Goal: Book appointment/travel/reservation

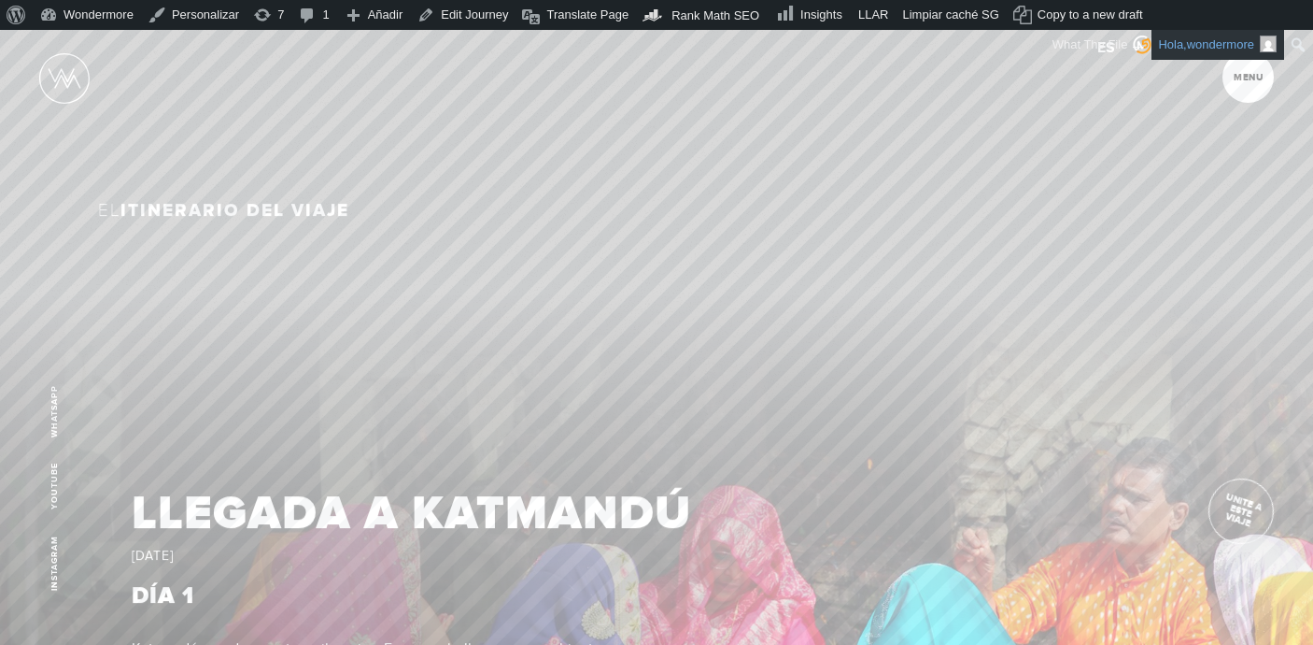
scroll to position [1760, 0]
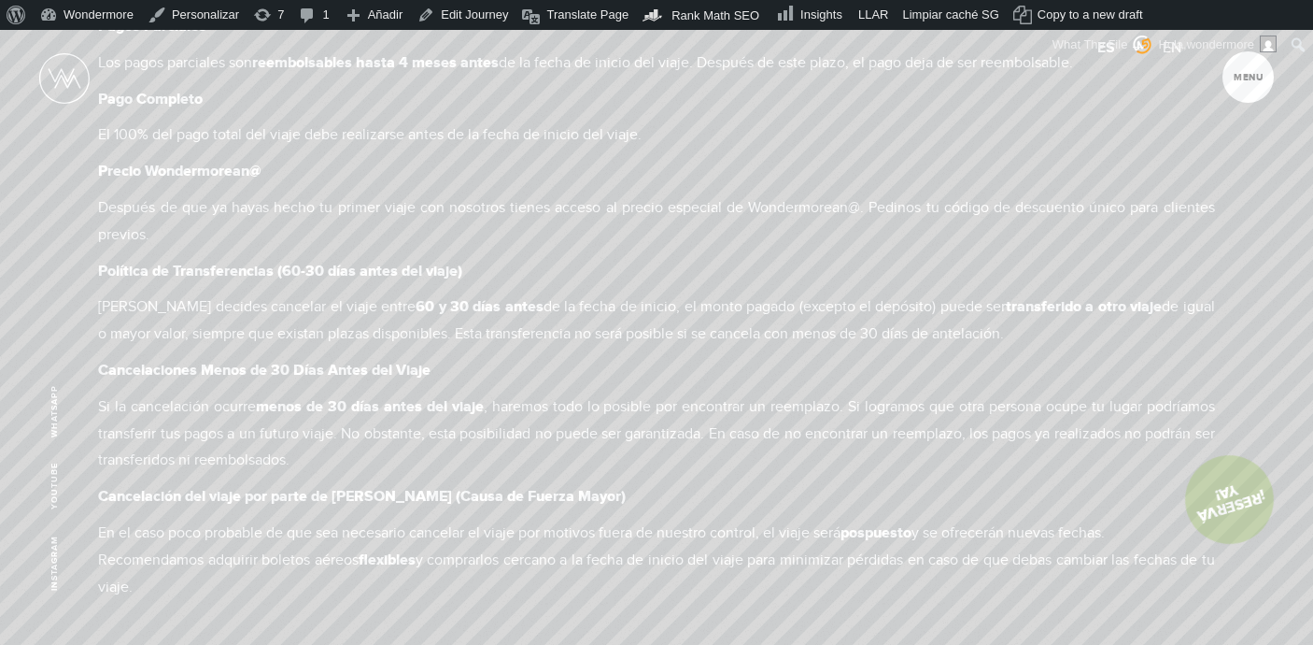
scroll to position [15537, 0]
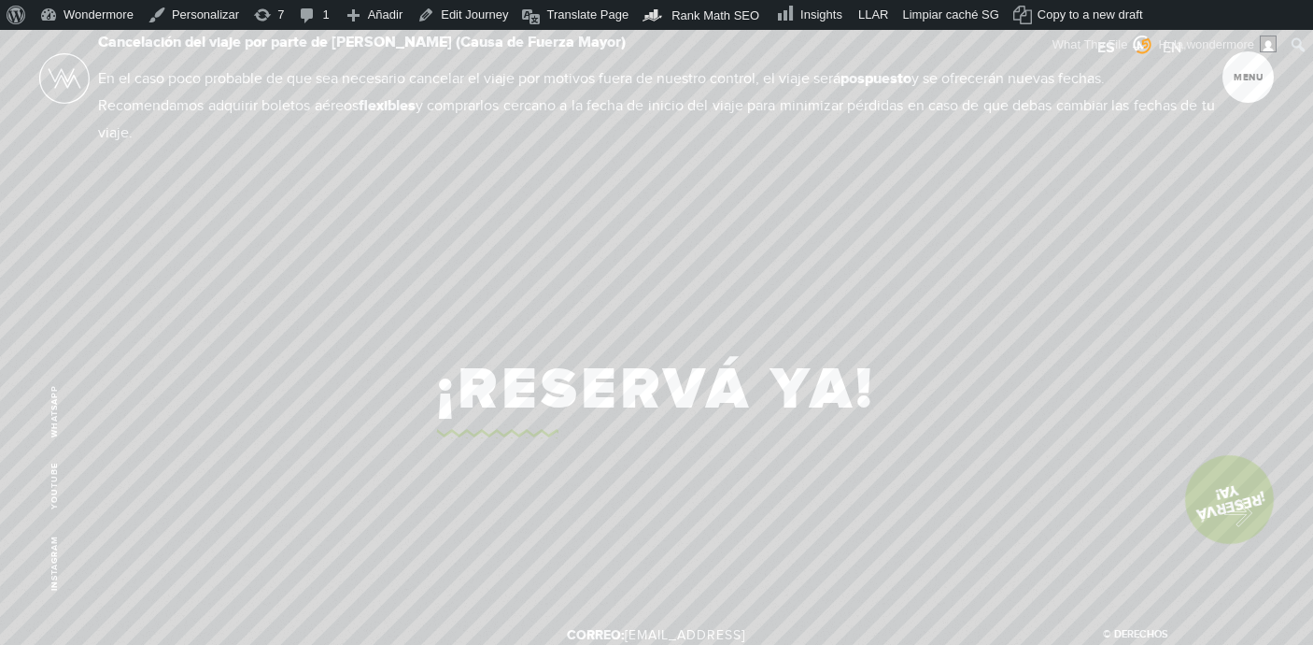
click at [1229, 508] on link "¡Reservá Ya!" at bounding box center [1229, 499] width 107 height 107
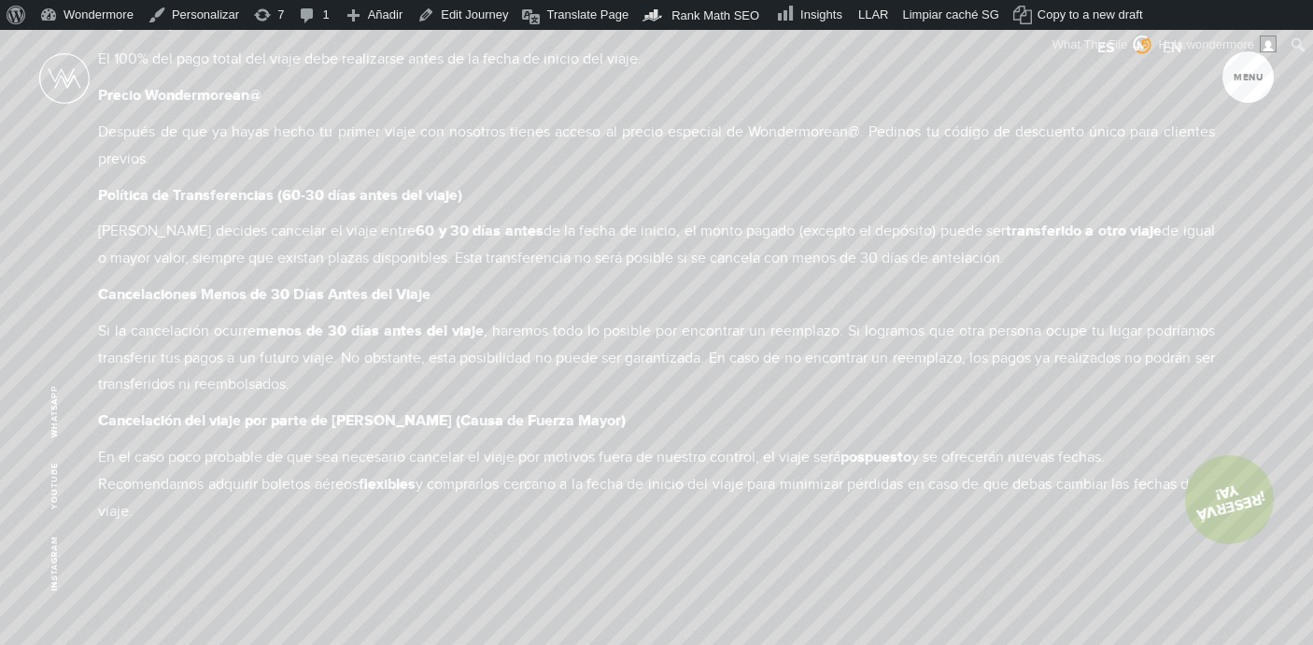
scroll to position [15526, 0]
